Goal: Task Accomplishment & Management: Use online tool/utility

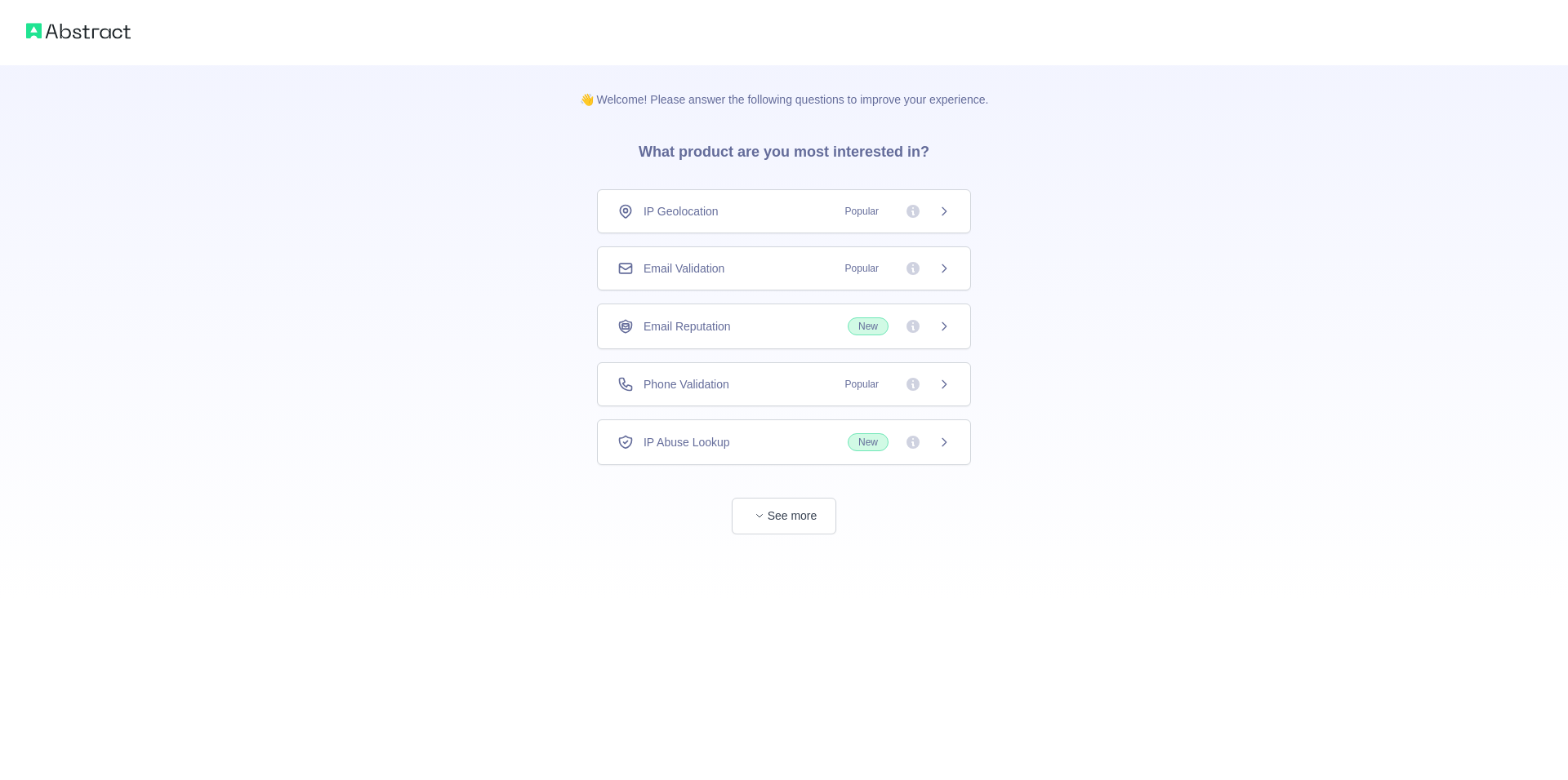
click at [772, 438] on div "IP Abuse Lookup New" at bounding box center [784, 442] width 333 height 18
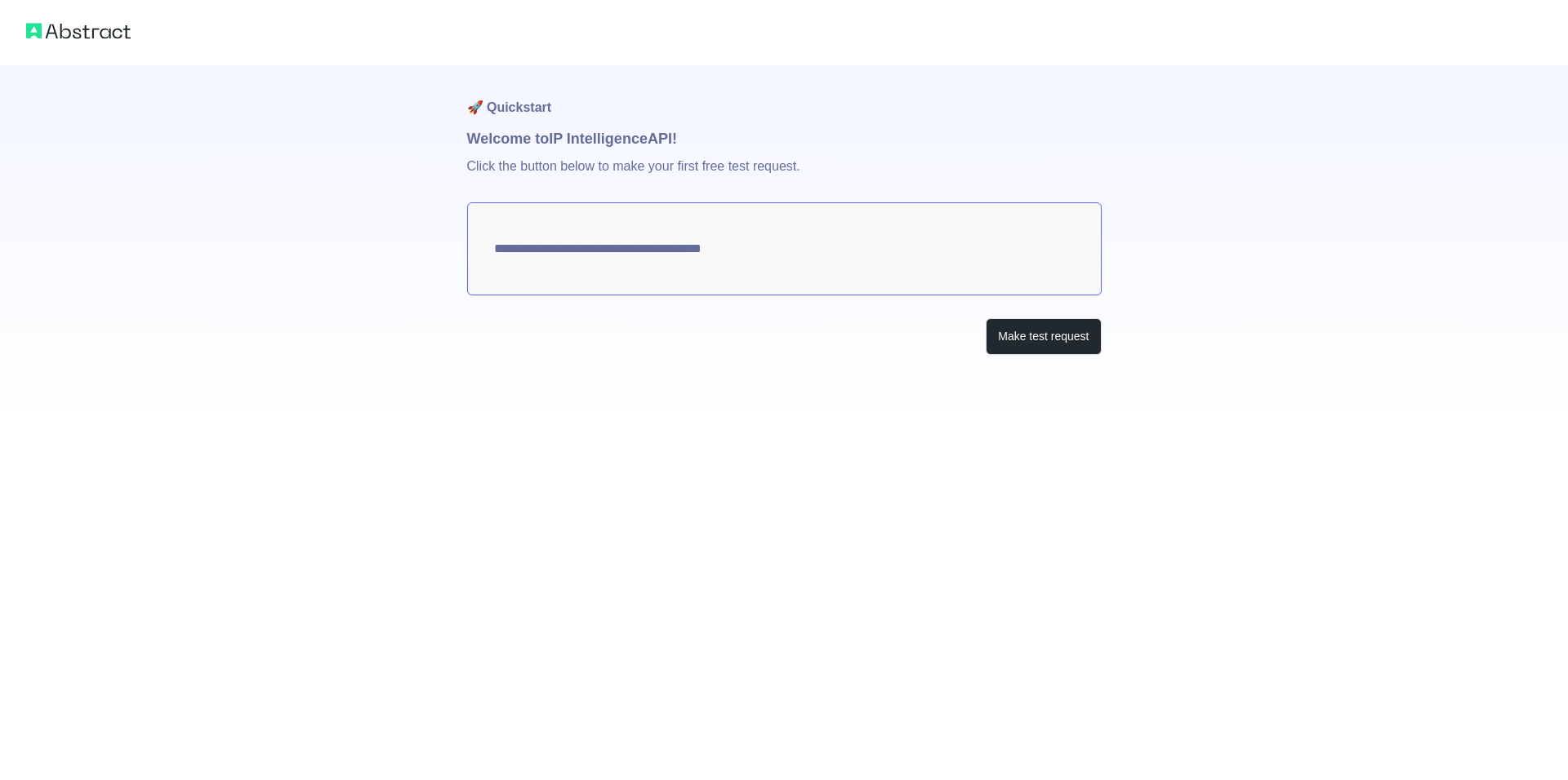
type textarea "**********"
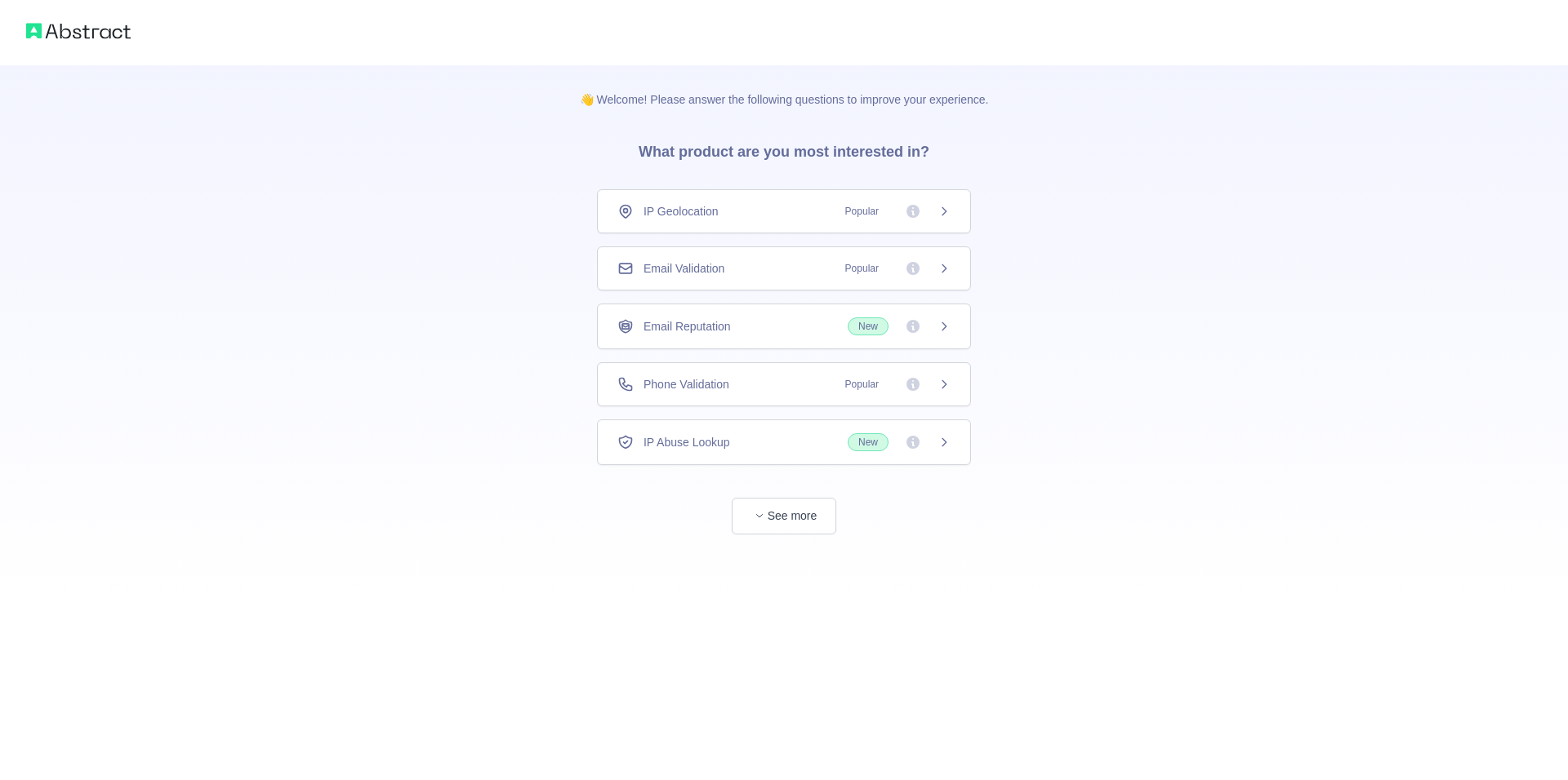
click at [757, 386] on div "Phone Validation Popular" at bounding box center [784, 384] width 333 height 16
click at [752, 524] on span "button" at bounding box center [759, 515] width 16 height 16
click at [713, 375] on div "Phone Validation Popular" at bounding box center [777, 384] width 374 height 44
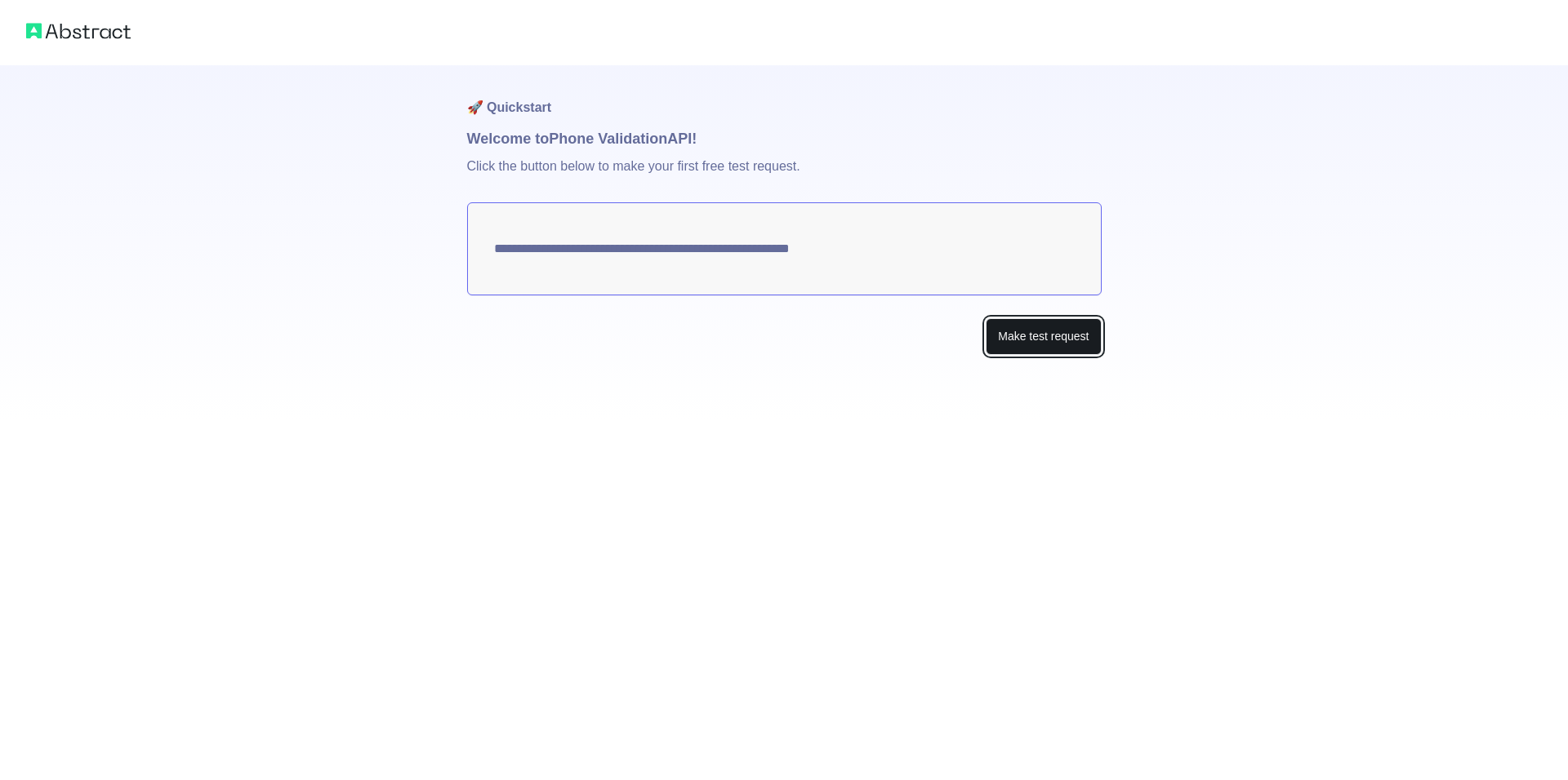
click at [1011, 348] on button "Make test request" at bounding box center [1044, 336] width 115 height 36
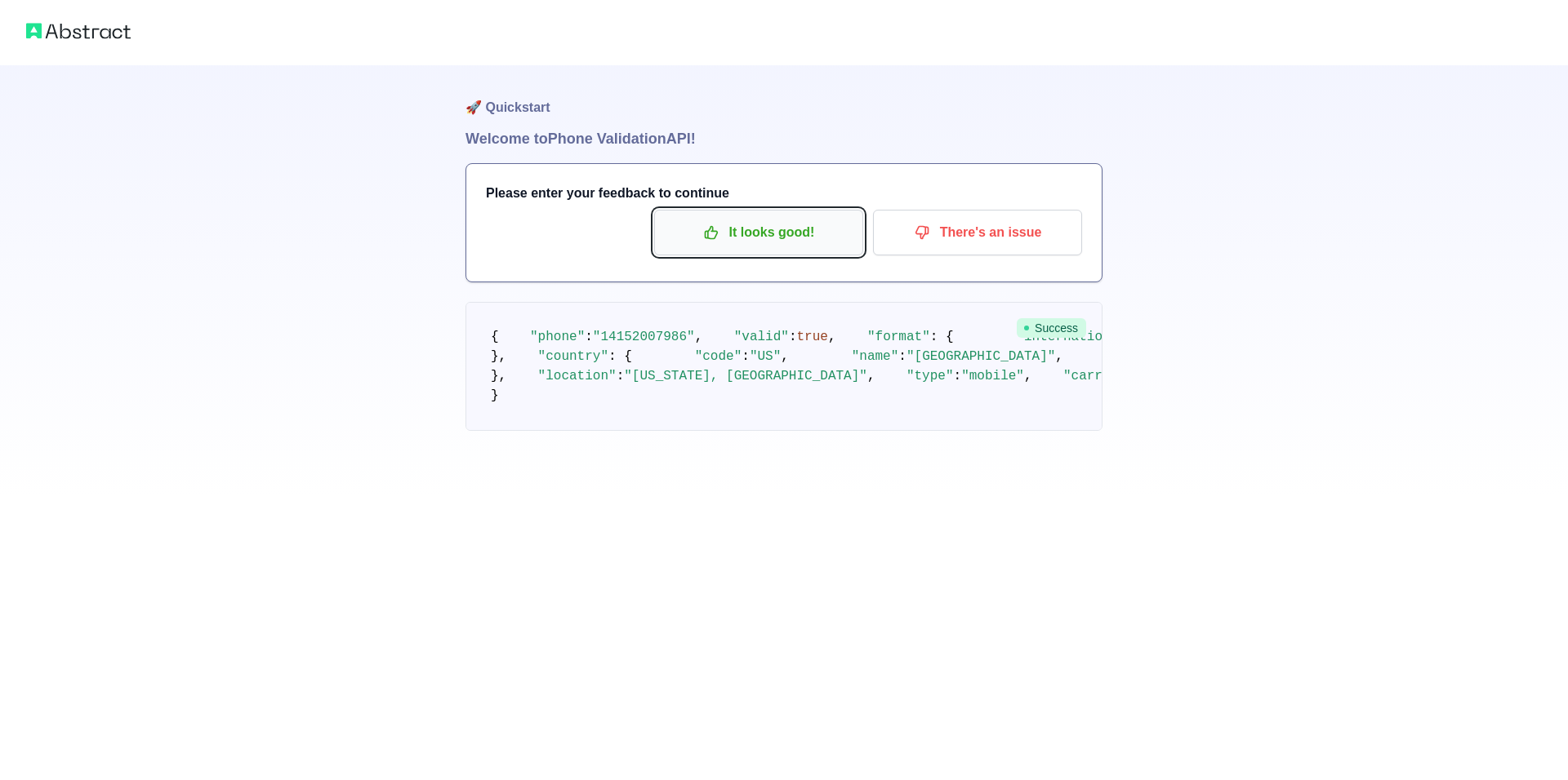
click at [770, 248] on button "It looks good!" at bounding box center [758, 233] width 209 height 46
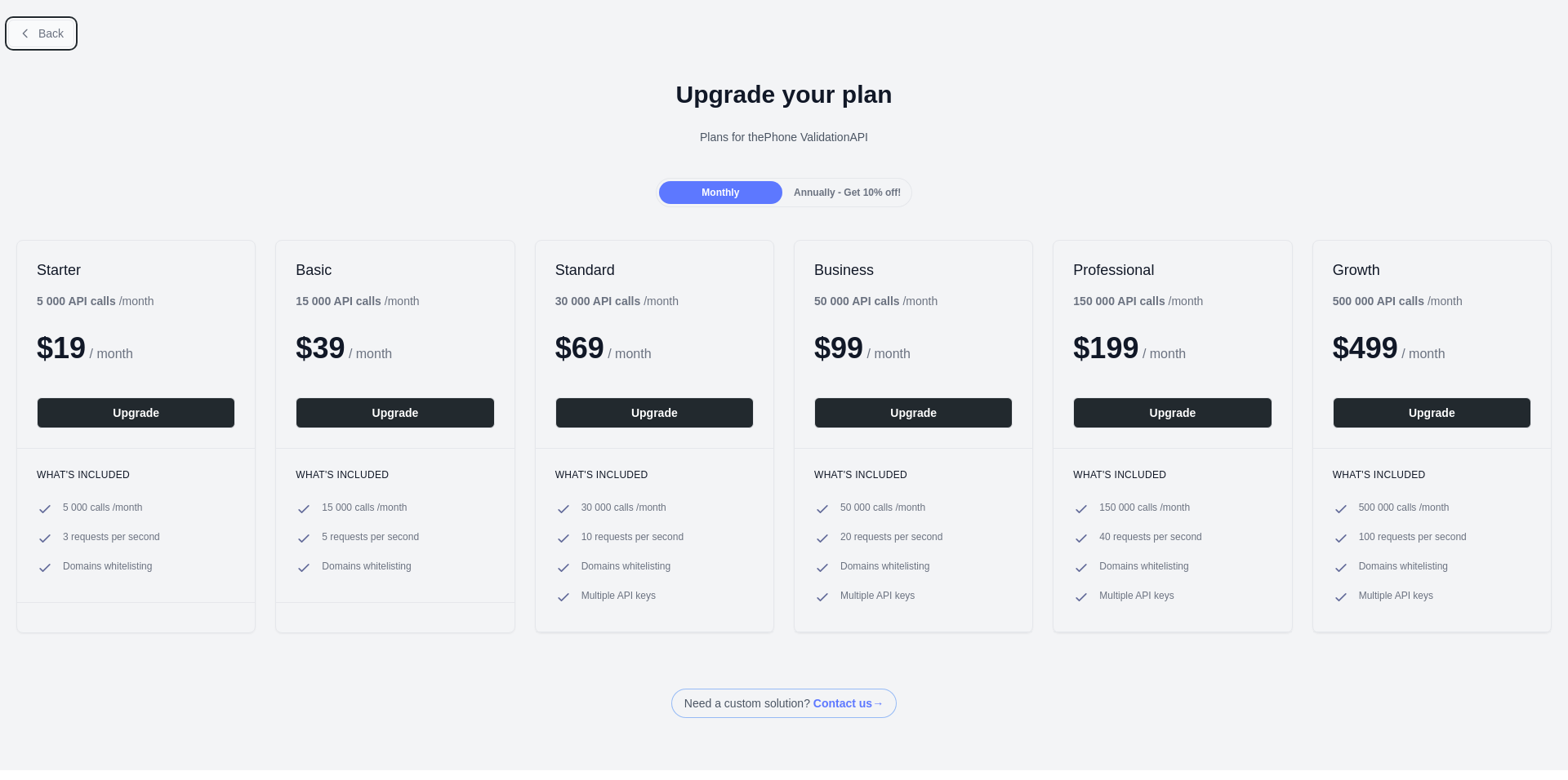
click at [29, 31] on icon at bounding box center [25, 33] width 13 height 13
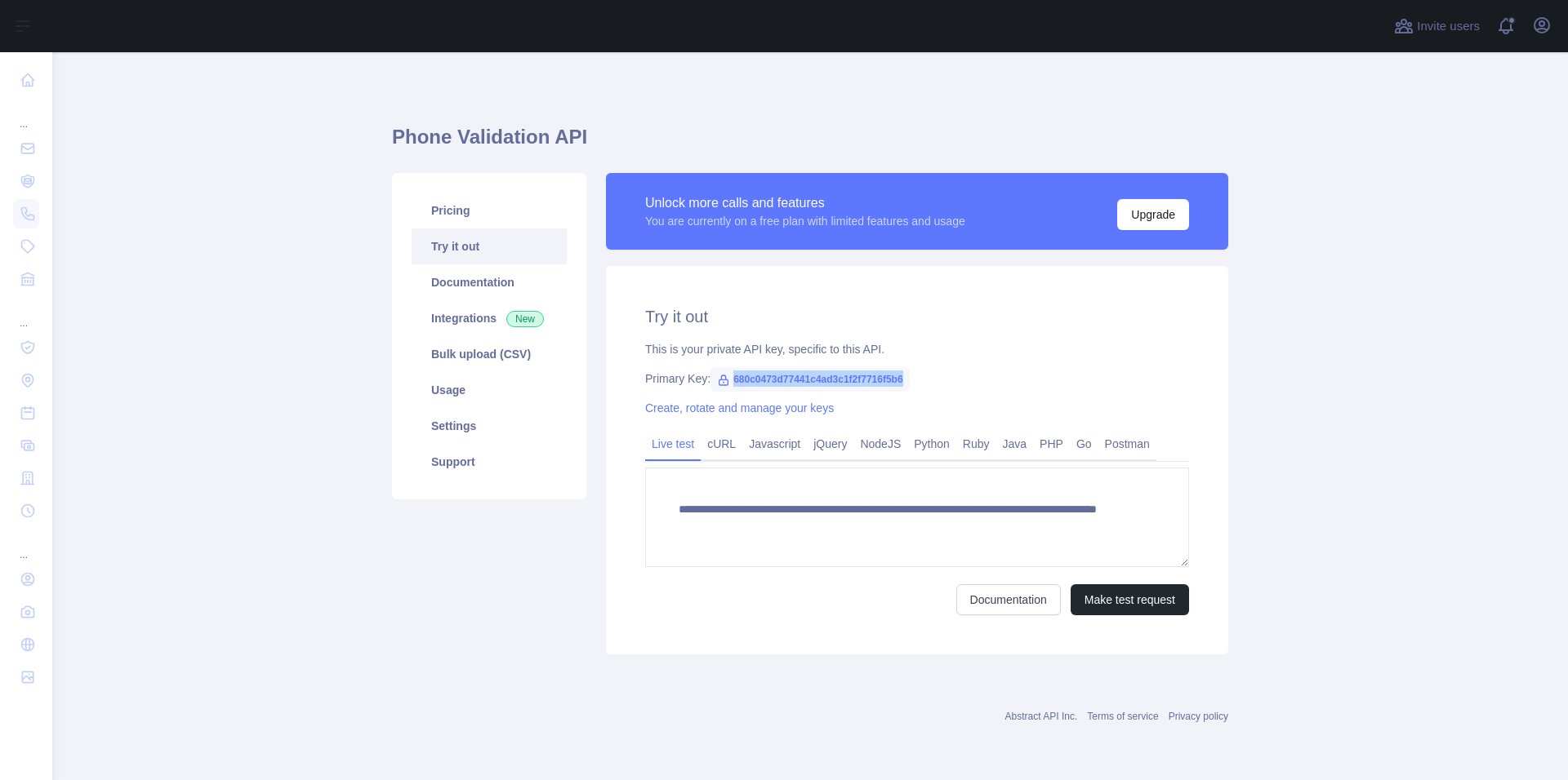
drag, startPoint x: 912, startPoint y: 374, endPoint x: 731, endPoint y: 381, distance: 181.1
click at [731, 381] on div "Primary Key: 680c0473d77441c4ad3c1f2f7716f5b6" at bounding box center [917, 379] width 544 height 16
copy span "680c0473d77441c4ad3c1f2f7716f5b6"
